Goal: Task Accomplishment & Management: Manage account settings

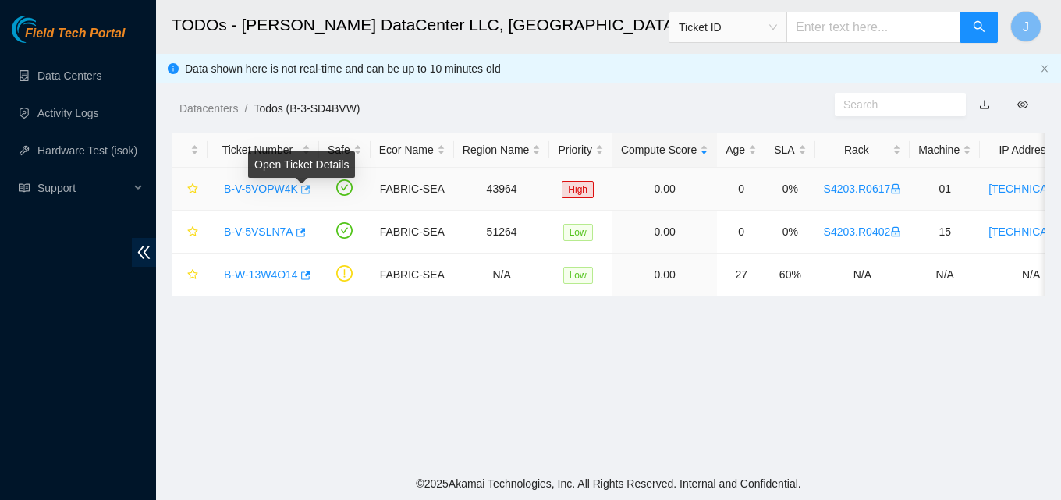
click at [295, 186] on body "Field Tech Portal Data Centers Activity Logs Hardware Test (isok) Support TODOs…" at bounding box center [530, 250] width 1061 height 500
click at [307, 192] on button "button" at bounding box center [304, 189] width 12 height 25
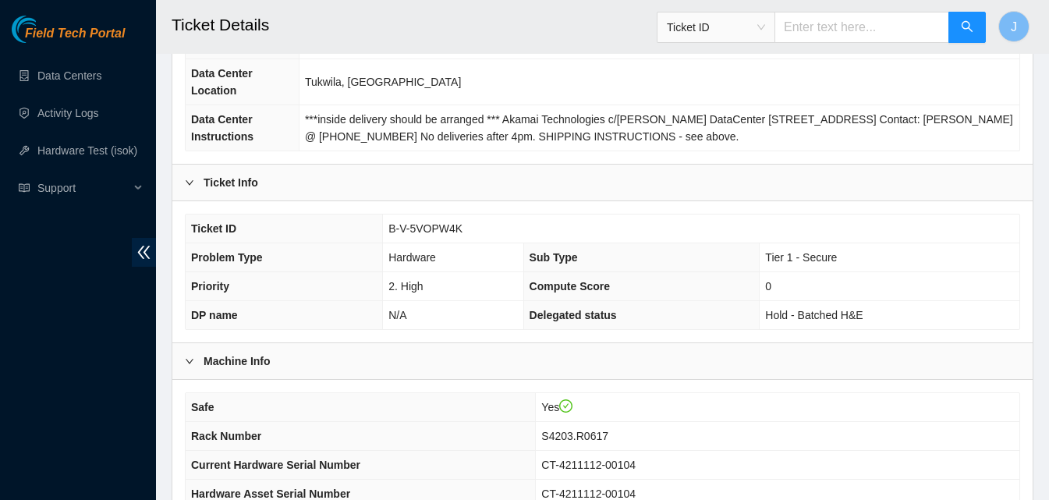
scroll to position [390, 0]
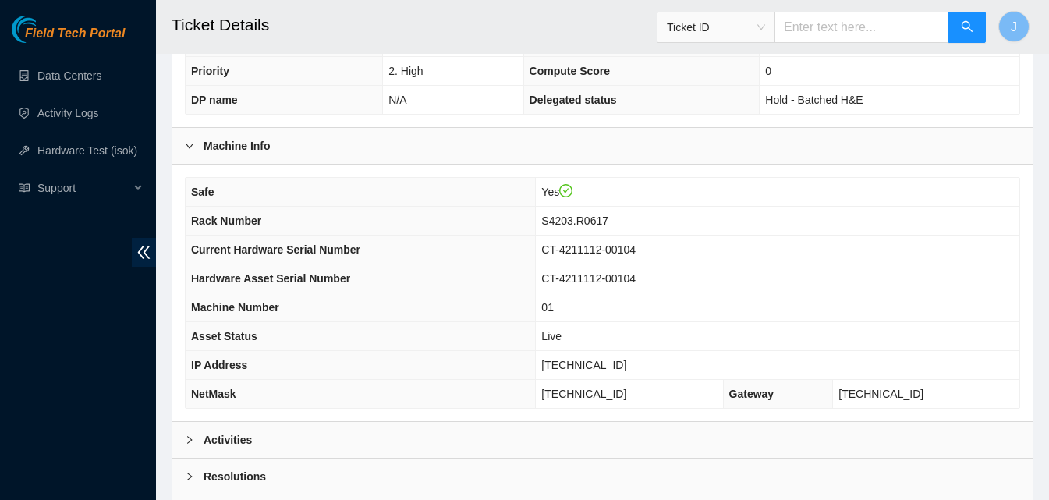
drag, startPoint x: 393, startPoint y: 448, endPoint x: 566, endPoint y: 300, distance: 227.4
click at [398, 445] on div "Activities" at bounding box center [602, 440] width 860 height 36
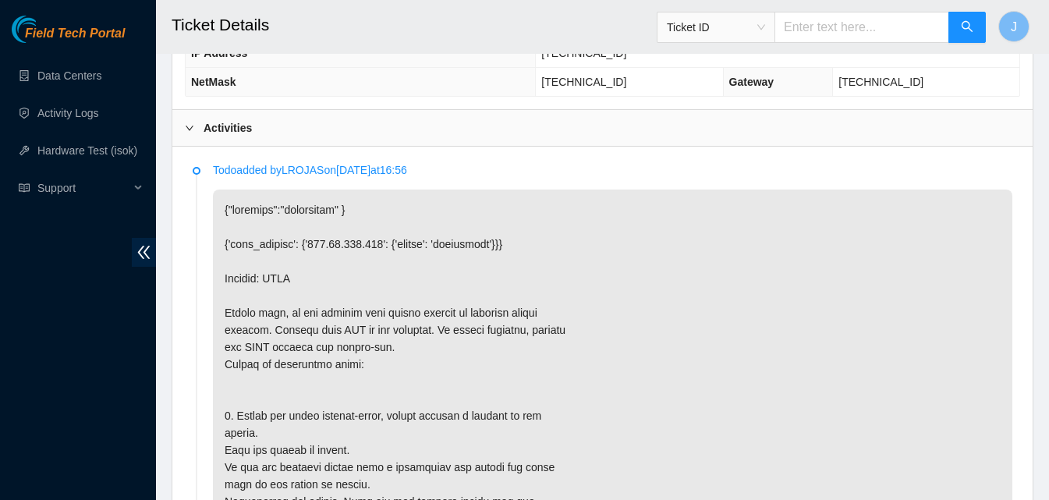
scroll to position [780, 0]
